Goal: Task Accomplishment & Management: Manage account settings

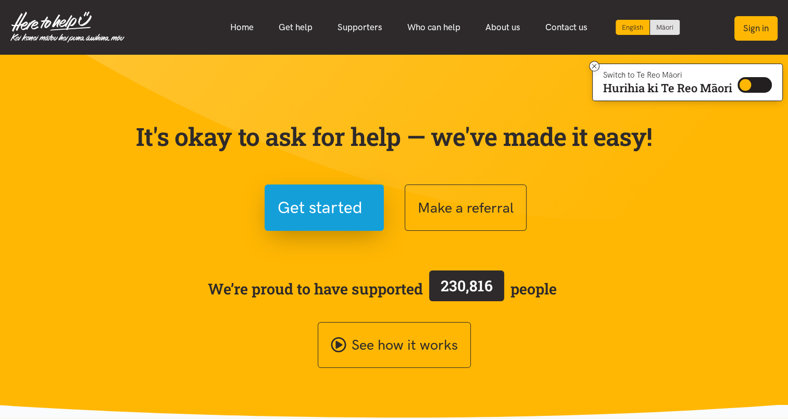
click at [755, 29] on button "Sign in" at bounding box center [755, 28] width 43 height 24
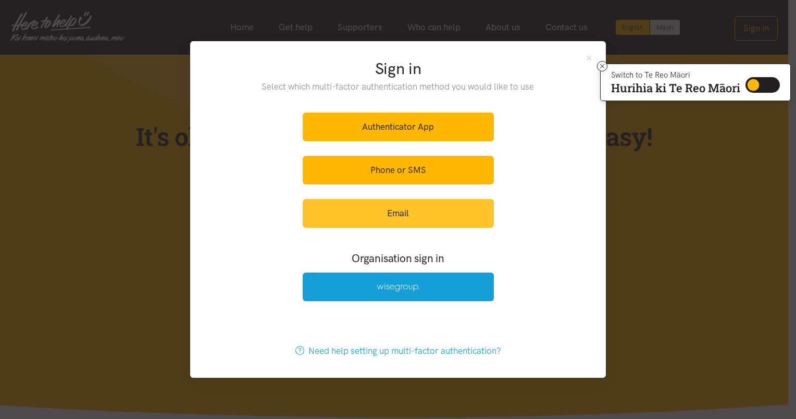
click at [402, 208] on link "Email" at bounding box center [398, 213] width 191 height 29
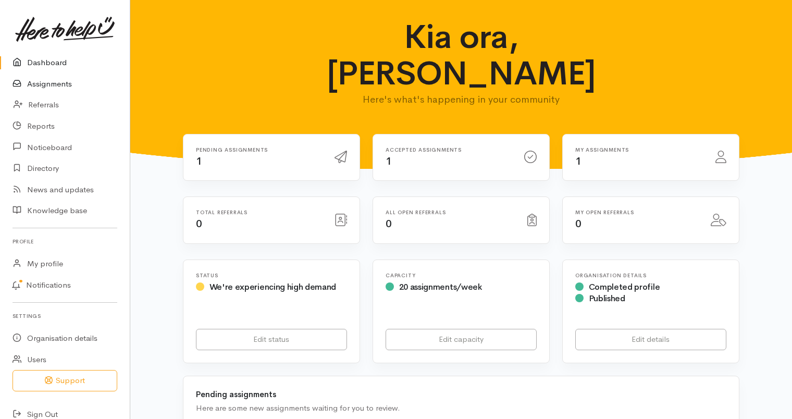
click at [58, 81] on link "Assignments" at bounding box center [65, 83] width 130 height 21
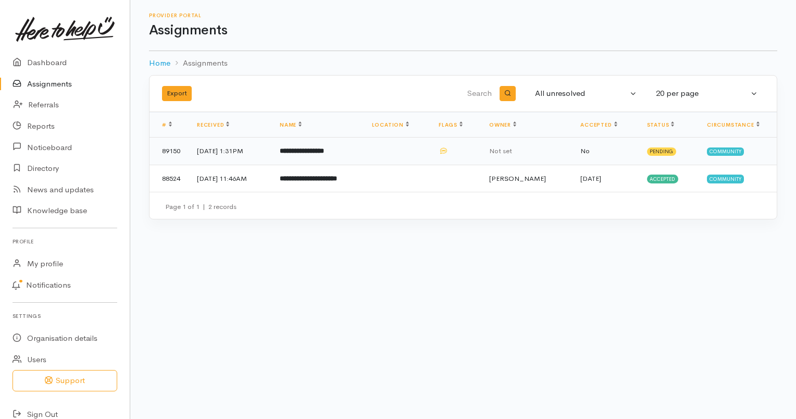
click at [221, 149] on td "25 Sep 2025, 1:31PM" at bounding box center [230, 151] width 83 height 28
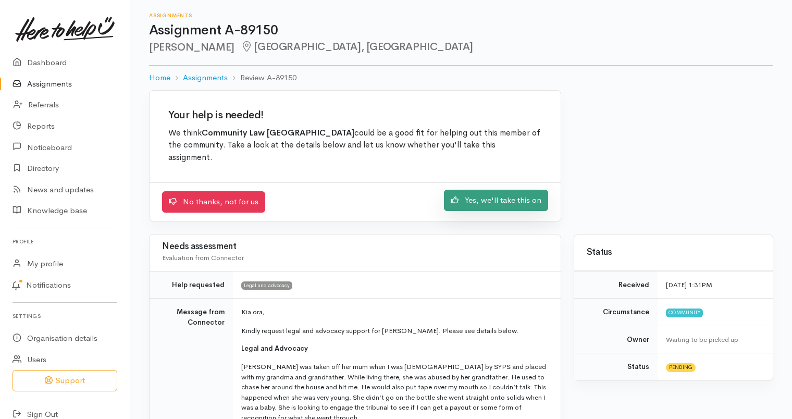
click at [497, 190] on link "Yes, we'll take this on" at bounding box center [496, 200] width 104 height 21
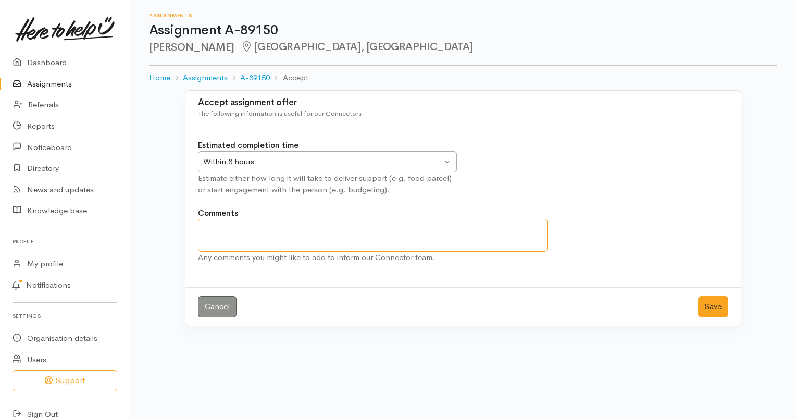
click at [217, 227] on textarea "Comments" at bounding box center [372, 235] width 349 height 33
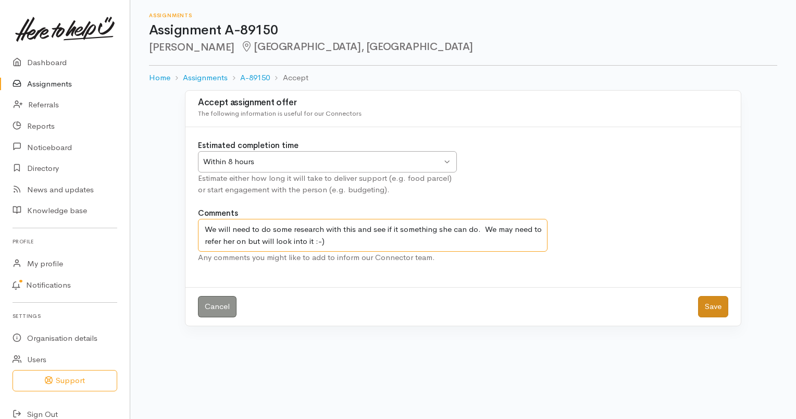
type textarea "We will need to do some research with this and see if it something she can do. …"
click at [710, 305] on button "Save" at bounding box center [713, 306] width 30 height 21
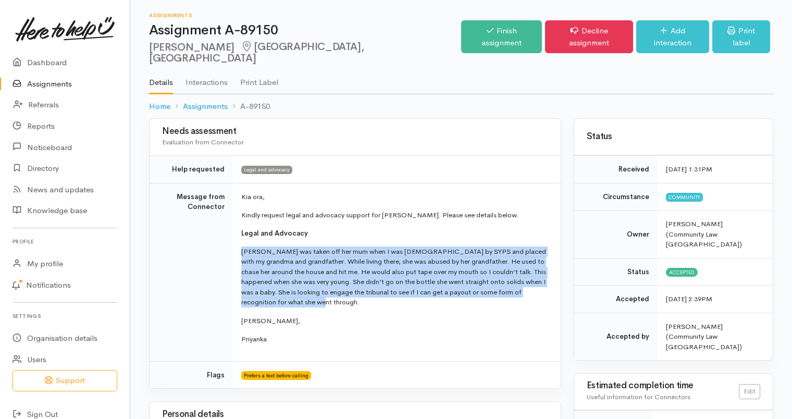
drag, startPoint x: 242, startPoint y: 235, endPoint x: 294, endPoint y: 287, distance: 73.3
click at [294, 287] on p "[PERSON_NAME] was taken off her mum when I was [DEMOGRAPHIC_DATA] by SYPS and p…" at bounding box center [394, 276] width 307 height 61
drag, startPoint x: 294, startPoint y: 287, endPoint x: 277, endPoint y: 262, distance: 30.0
copy p "Gabrielle was taken off her mum when I was 2 years old by SYPS and placed with …"
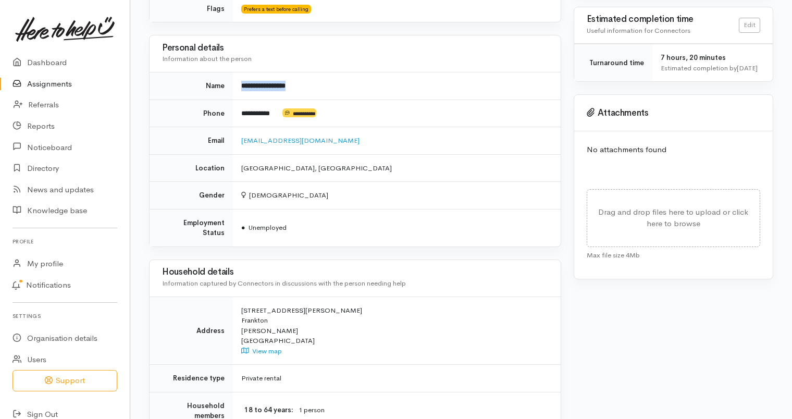
drag, startPoint x: 302, startPoint y: 71, endPoint x: 242, endPoint y: 69, distance: 60.4
click at [242, 72] on td "**********" at bounding box center [397, 86] width 328 height 28
copy b "**********"
drag, startPoint x: 280, startPoint y: 99, endPoint x: 241, endPoint y: 98, distance: 38.6
click at [241, 99] on td "**********" at bounding box center [397, 113] width 328 height 28
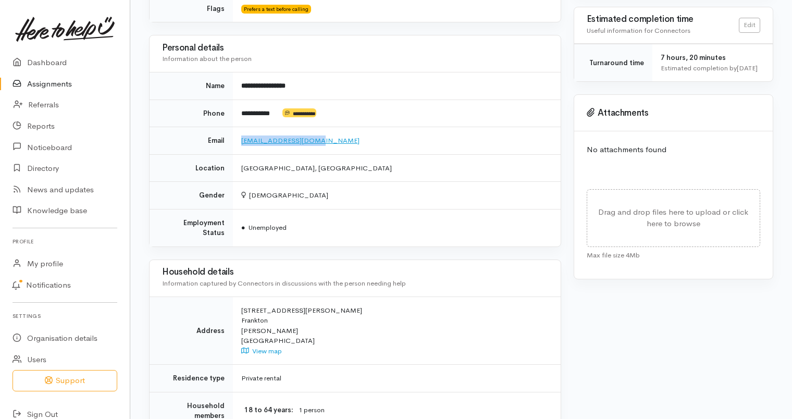
drag, startPoint x: 313, startPoint y: 128, endPoint x: 242, endPoint y: 127, distance: 70.8
click at [242, 127] on td "pearl859@outlook.com" at bounding box center [397, 141] width 328 height 28
copy link "pearl859@outlook.com"
